Goal: Information Seeking & Learning: Learn about a topic

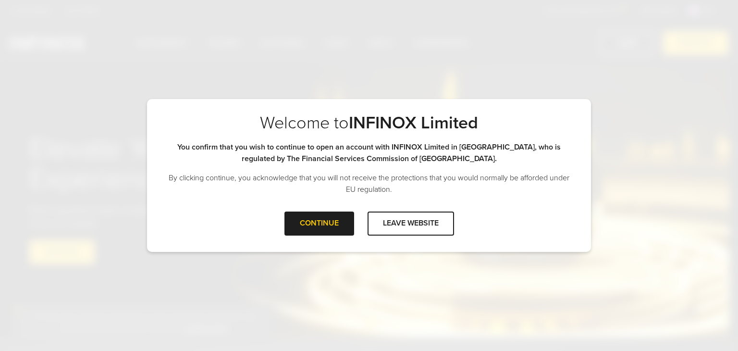
click at [305, 237] on div "CONTINUE LEAVE WEBSITE" at bounding box center [369, 226] width 444 height 31
click at [319, 223] on div at bounding box center [319, 223] width 0 height 0
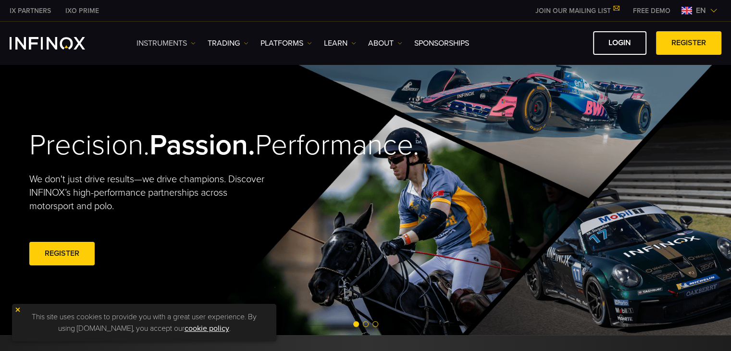
click at [192, 43] on img at bounding box center [193, 43] width 5 height 5
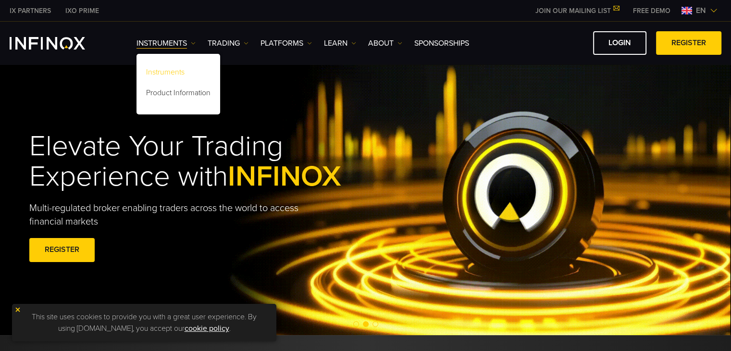
click at [157, 72] on link "Instruments" at bounding box center [178, 73] width 84 height 21
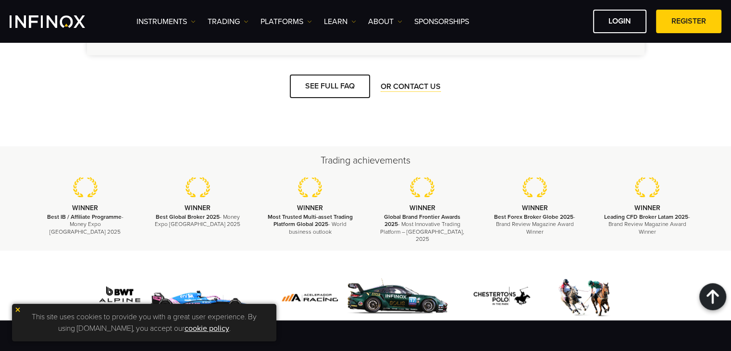
scroll to position [1395, 0]
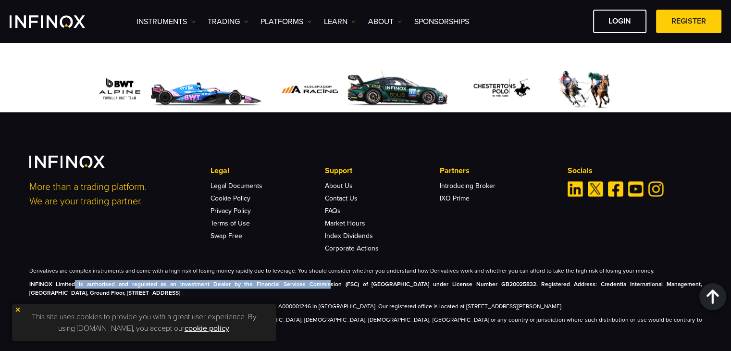
drag, startPoint x: 72, startPoint y: 274, endPoint x: 298, endPoint y: 275, distance: 226.2
click at [298, 281] on strong "INFINOX Limited is authorised and regulated as an Investment Dealer by the Fina…" at bounding box center [365, 288] width 672 height 15
